Goal: Use online tool/utility: Utilize a website feature to perform a specific function

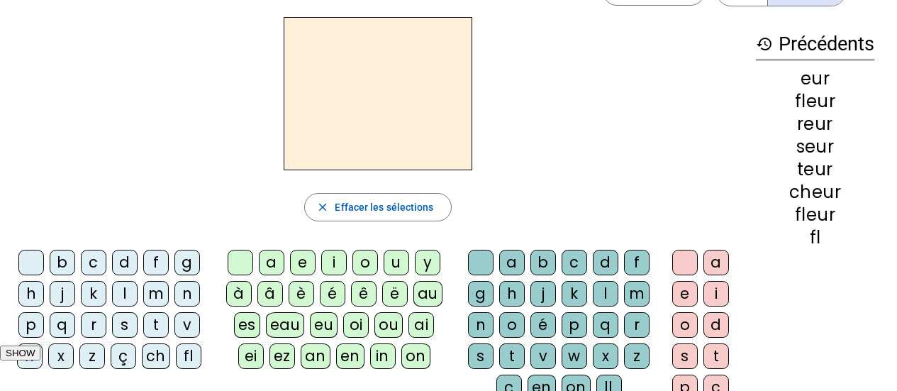
scroll to position [71, 0]
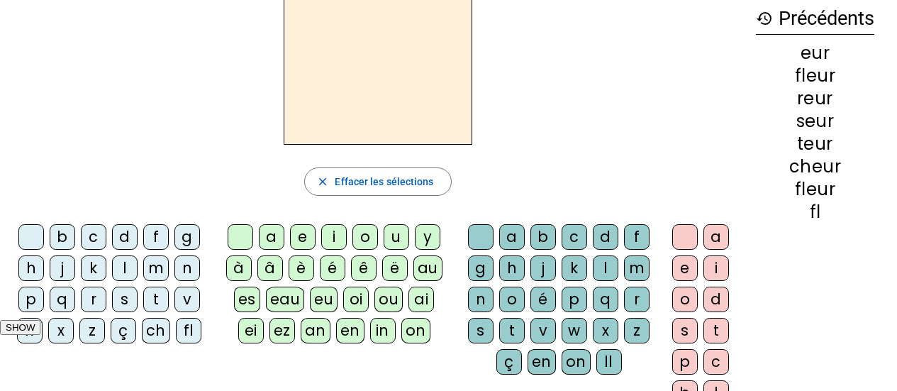
click at [65, 239] on div "b" at bounding box center [63, 237] width 26 height 26
click at [375, 297] on div "ou" at bounding box center [389, 300] width 28 height 26
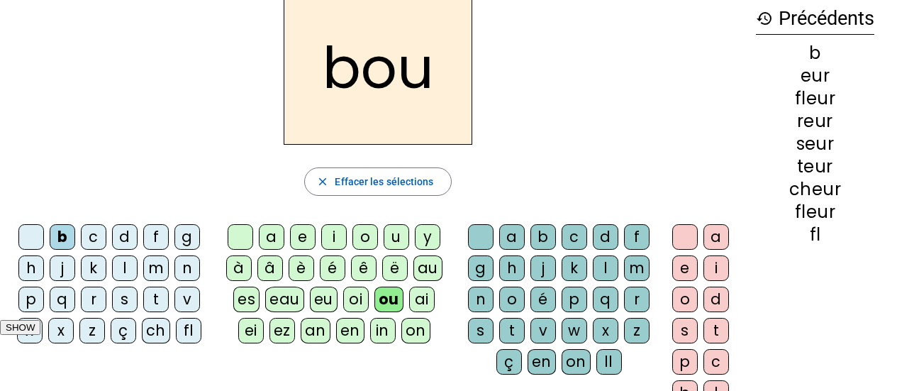
click at [634, 302] on div "r" at bounding box center [637, 300] width 26 height 26
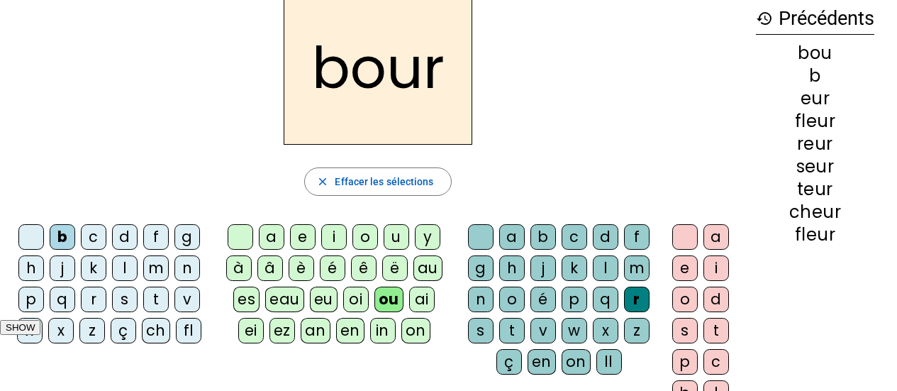
click at [95, 239] on div "c" at bounding box center [94, 237] width 26 height 26
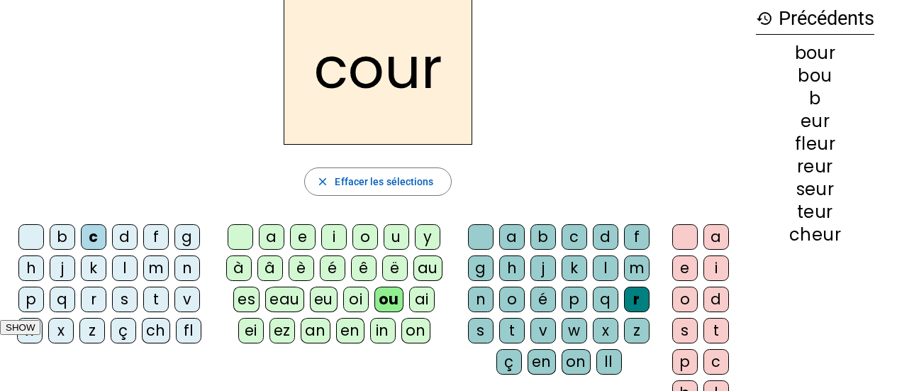
click at [37, 237] on div at bounding box center [31, 237] width 26 height 26
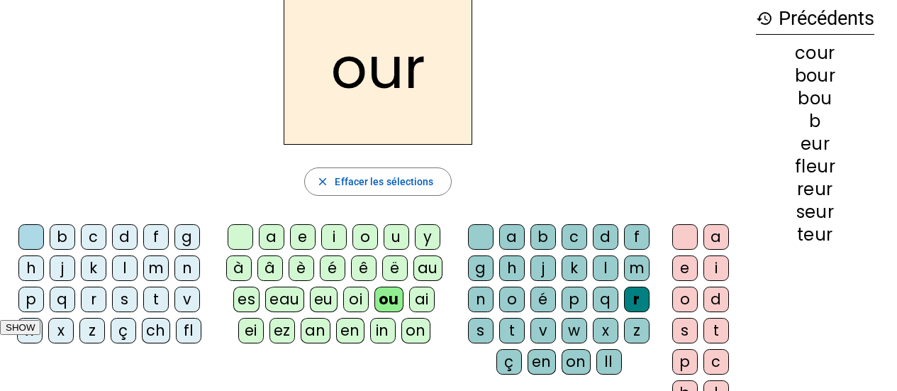
click at [689, 328] on div "s" at bounding box center [685, 331] width 26 height 26
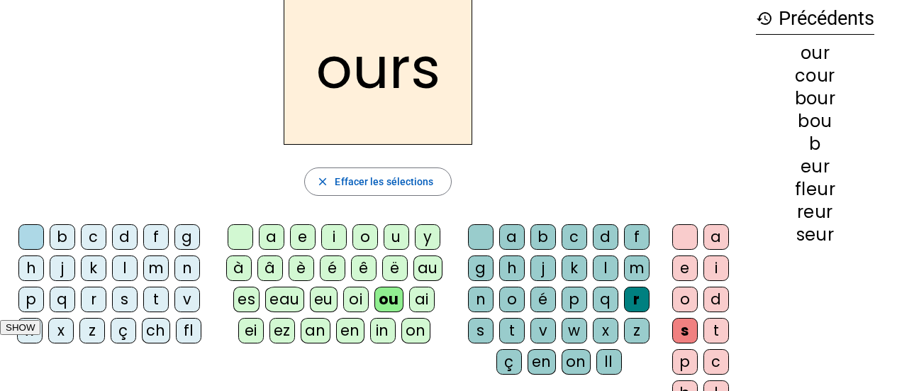
click at [157, 299] on div "t" at bounding box center [156, 300] width 26 height 26
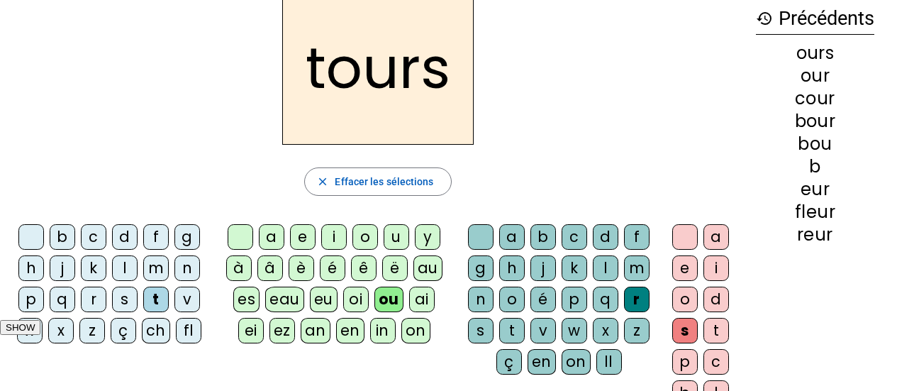
click at [677, 240] on div at bounding box center [685, 237] width 26 height 26
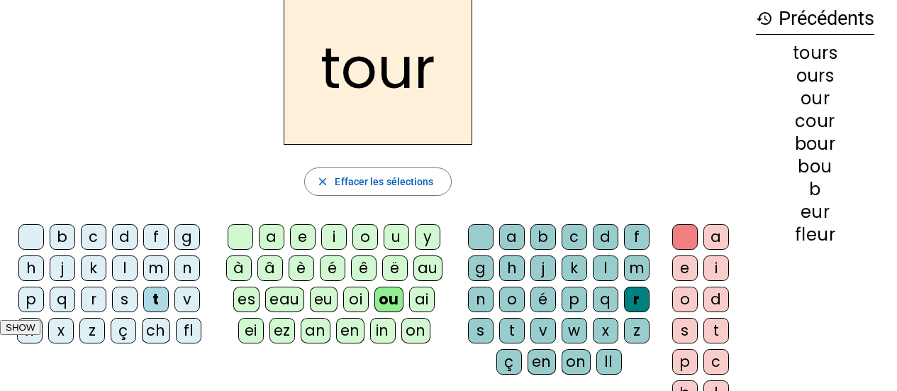
click at [155, 237] on div "f" at bounding box center [156, 237] width 26 height 26
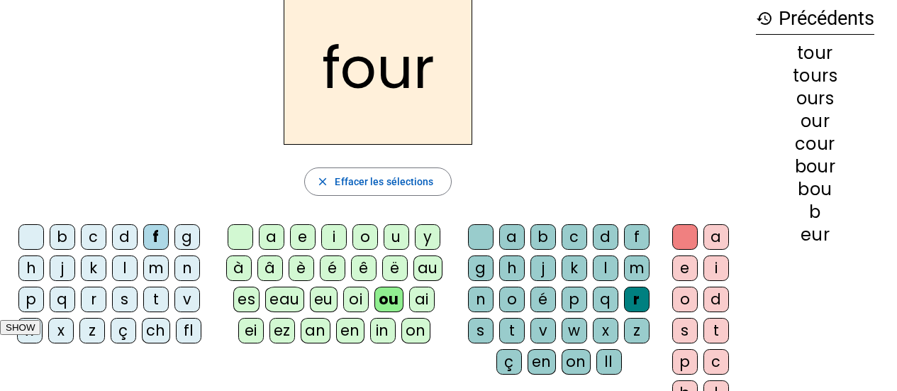
click at [67, 272] on div "j" at bounding box center [63, 268] width 26 height 26
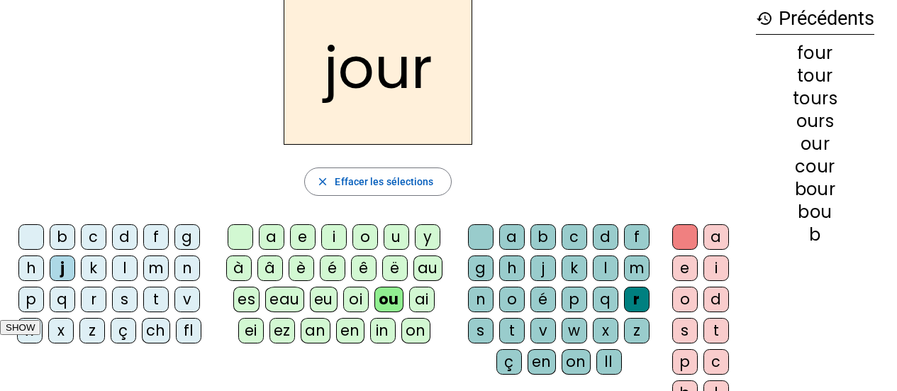
click at [162, 298] on div "t" at bounding box center [156, 300] width 26 height 26
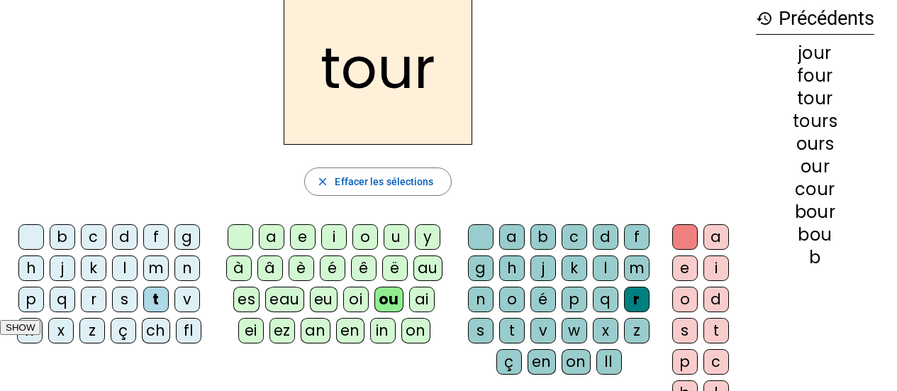
click at [91, 231] on div "c" at bounding box center [94, 237] width 26 height 26
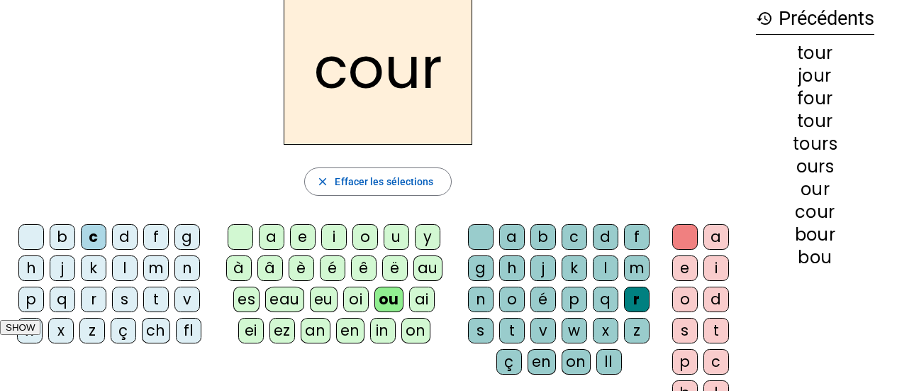
click at [36, 303] on div "p" at bounding box center [31, 300] width 26 height 26
